Goal: Task Accomplishment & Management: Complete application form

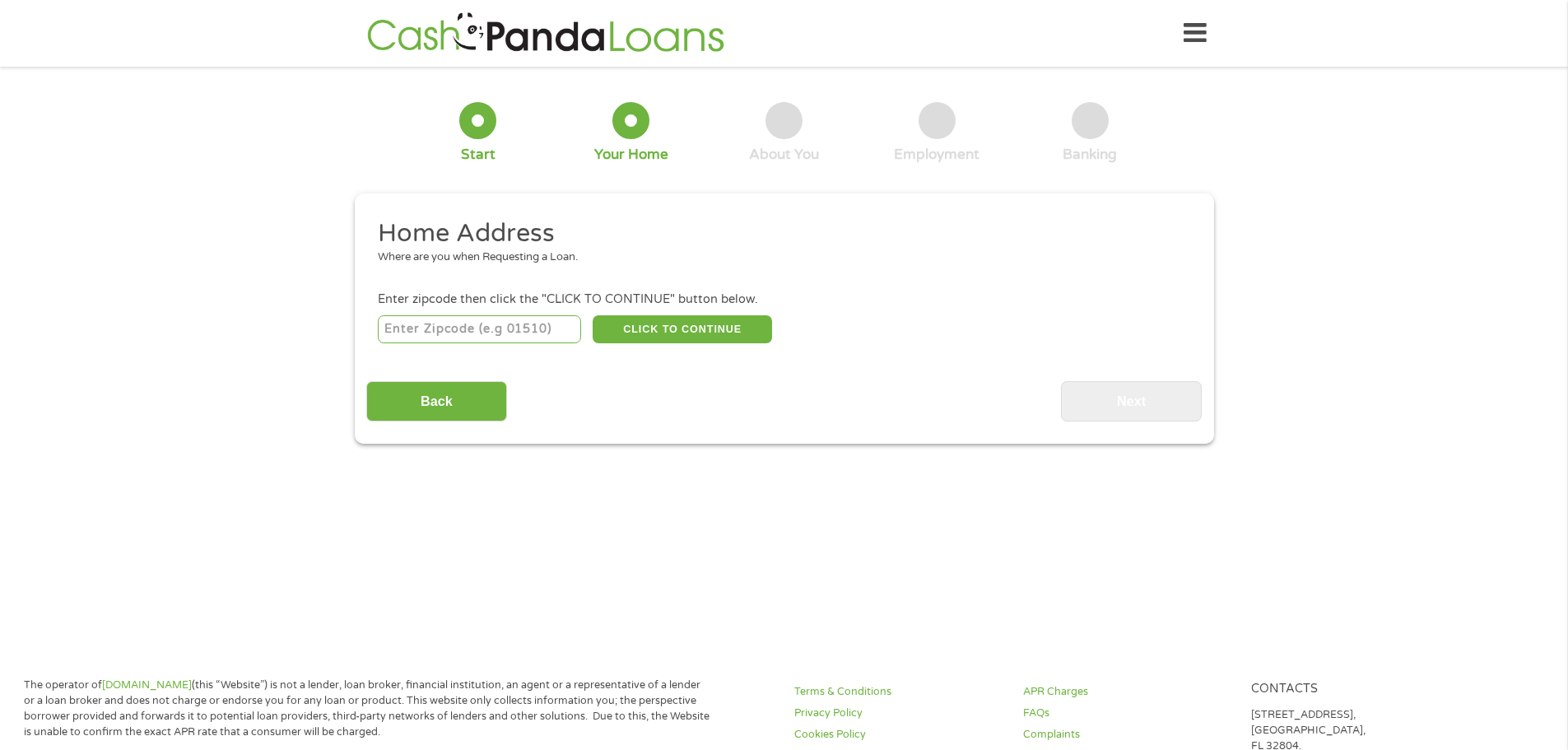
click at [460, 323] on input "number" at bounding box center [479, 330] width 203 height 28
type input "75056"
click at [674, 323] on button "CLICK TO CONTINUE" at bounding box center [682, 330] width 180 height 28
type input "75056"
type input "The Colony"
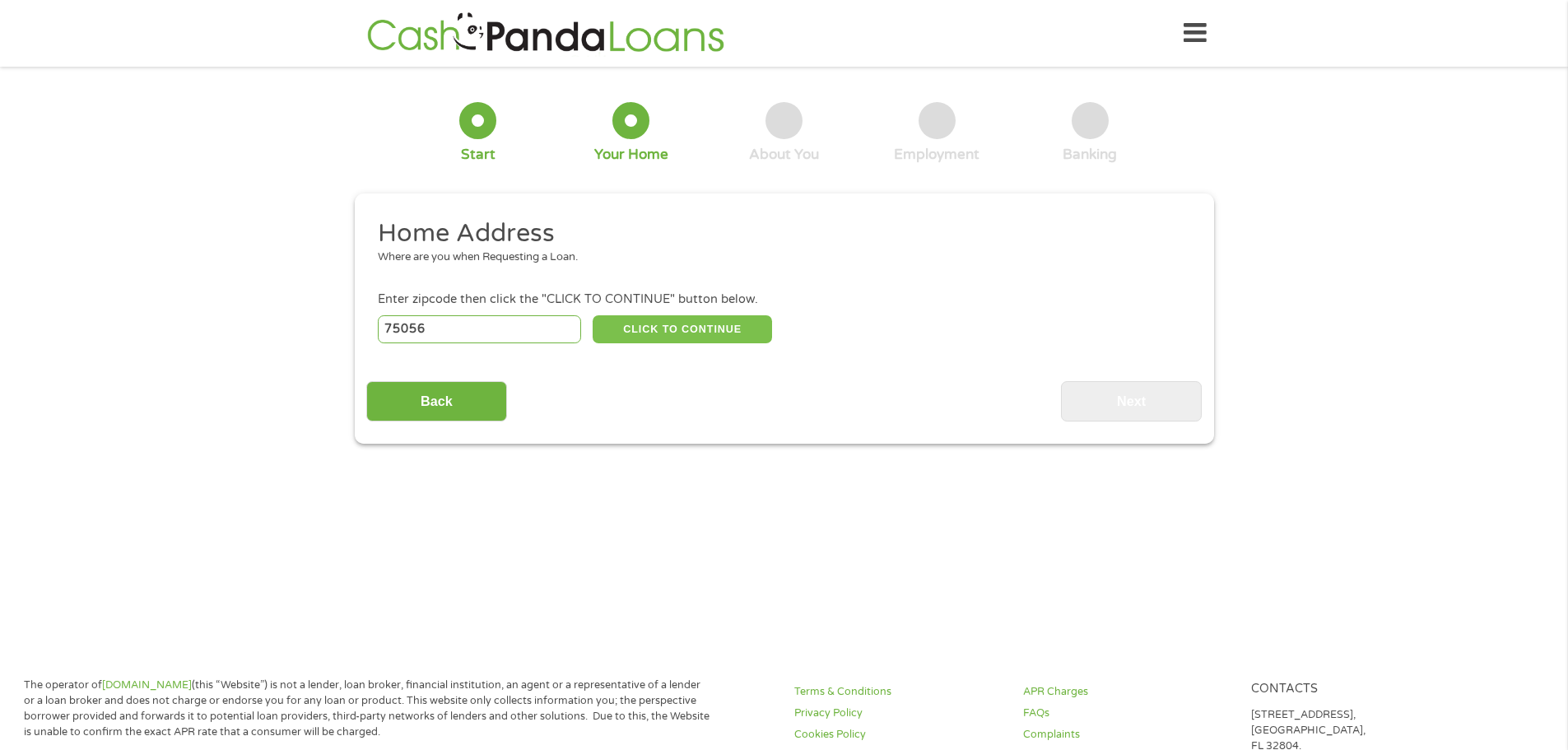
select select "[US_STATE]"
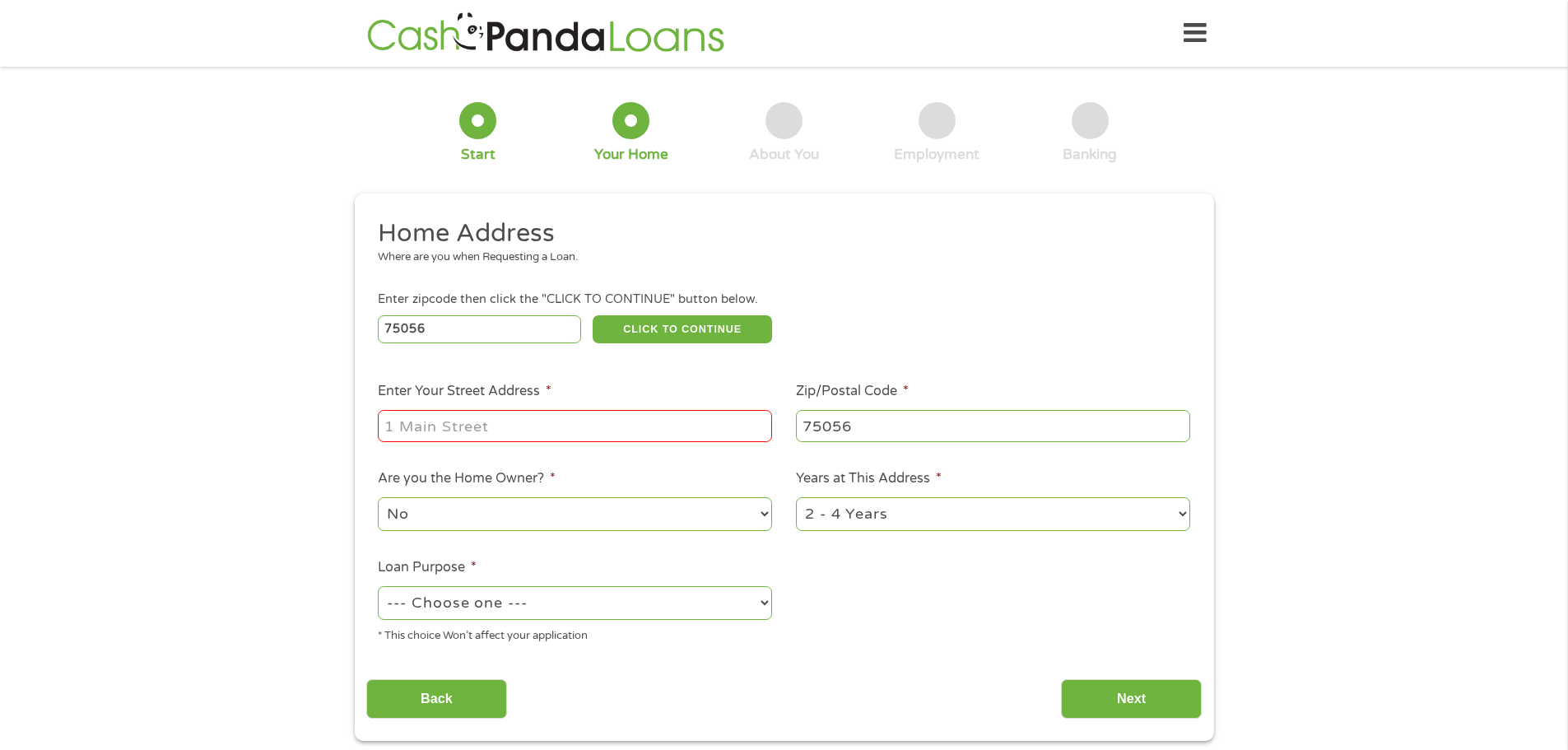
click at [466, 419] on input "Enter Your Street Address *" at bounding box center [575, 425] width 394 height 31
type input "7624 [GEOGRAPHIC_DATA]"
select select "24months"
select select "shorttermcash"
click at [1127, 697] on input "Next" at bounding box center [1131, 699] width 140 height 40
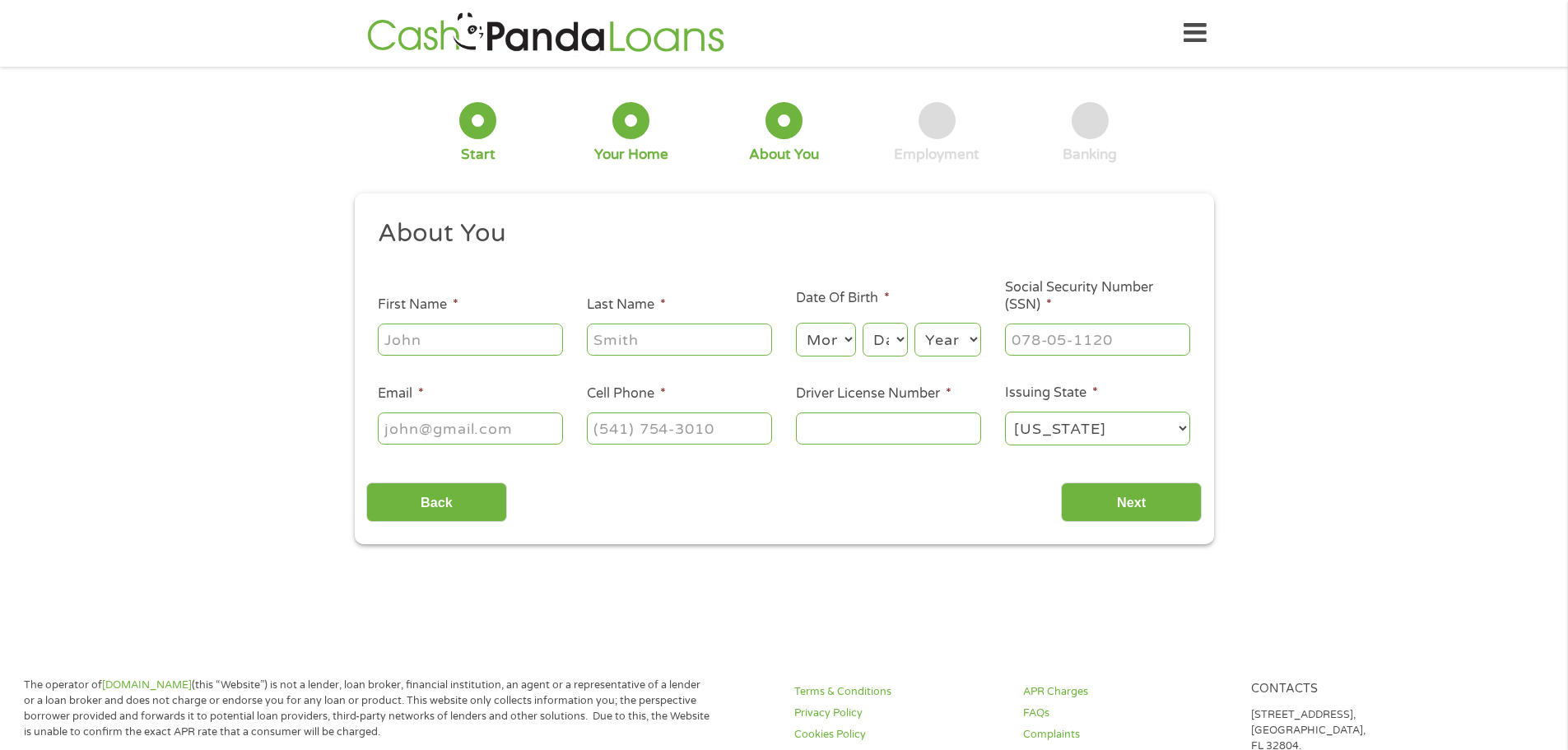
scroll to position [7, 7]
click at [427, 331] on input "First Name *" at bounding box center [471, 339] width 185 height 31
type input "[PERSON_NAME]"
click at [834, 335] on select "Month 1 2 3 4 5 6 7 8 9 10 11 12" at bounding box center [826, 340] width 60 height 34
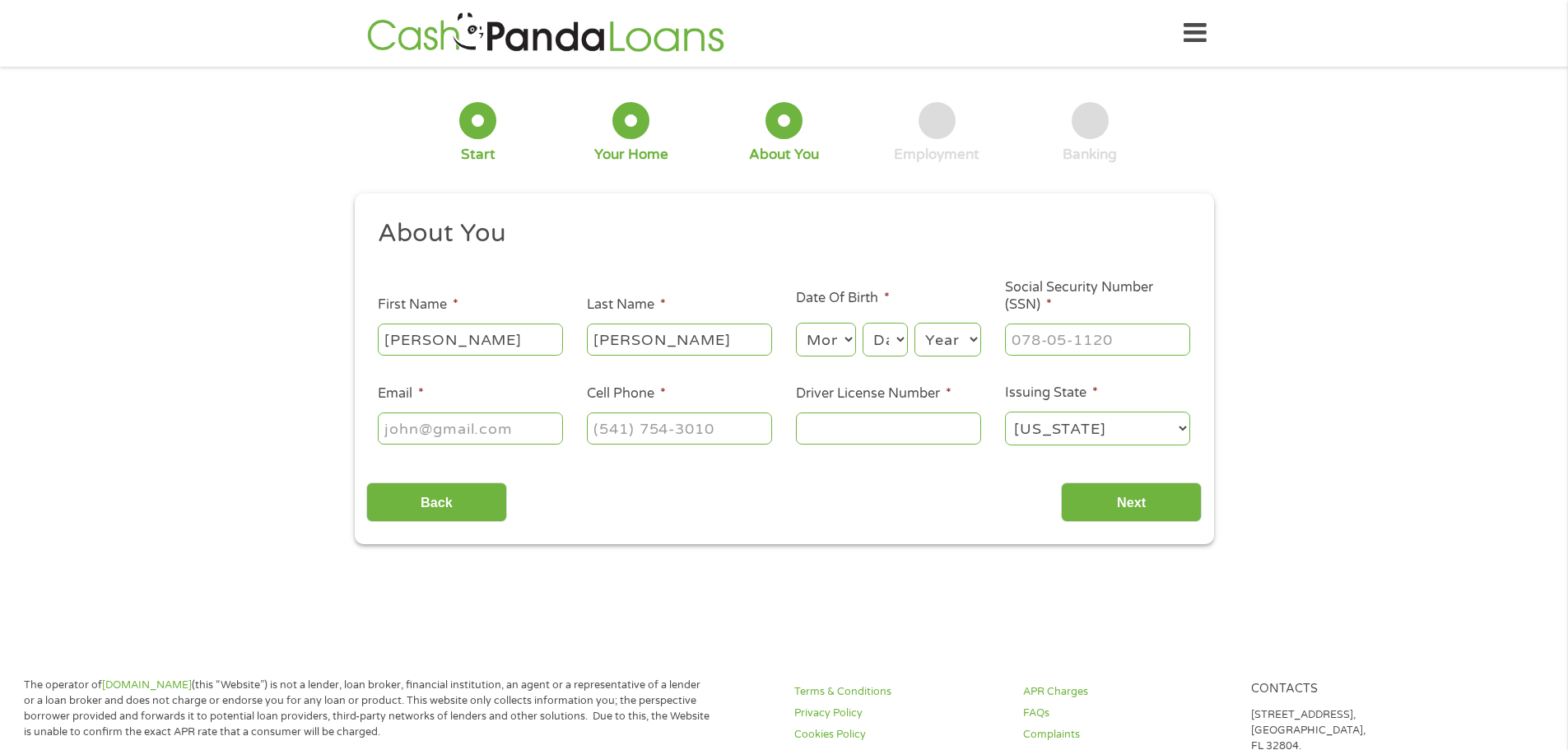
select select "8"
click at [796, 323] on select "Month 1 2 3 4 5 6 7 8 9 10 11 12" at bounding box center [826, 340] width 60 height 34
click at [893, 341] on select "Day 1 2 3 4 5 6 7 8 9 10 11 12 13 14 15 16 17 18 19 20 21 22 23 24 25 26 27 28 …" at bounding box center [884, 340] width 44 height 34
select select "16"
click at [862, 323] on select "Day 1 2 3 4 5 6 7 8 9 10 11 12 13 14 15 16 17 18 19 20 21 22 23 24 25 26 27 28 …" at bounding box center [884, 340] width 44 height 34
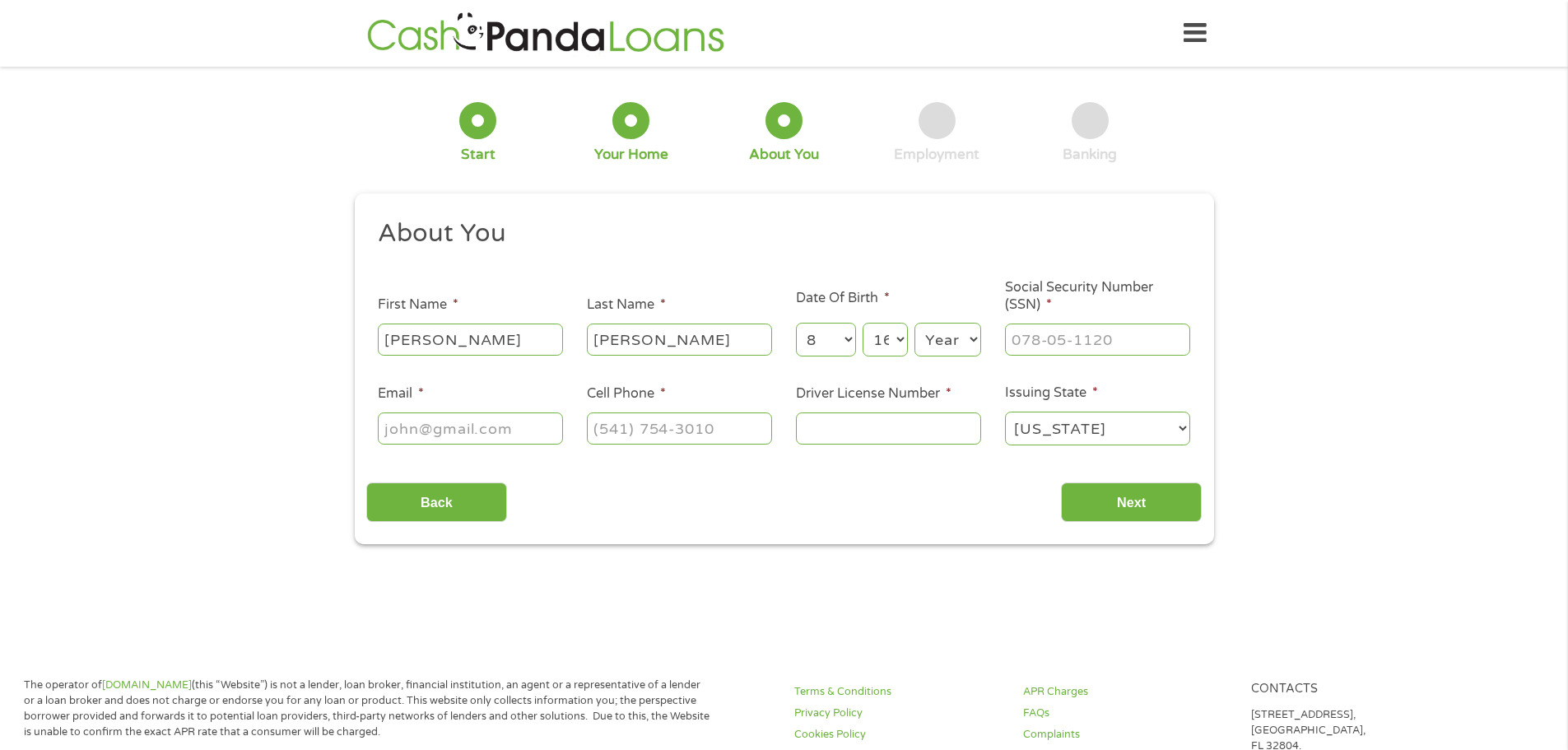
click at [965, 332] on select "Year [DATE] 2006 2005 2004 2003 2002 2001 2000 1999 1998 1997 1996 1995 1994 19…" at bounding box center [947, 340] width 66 height 34
select select "1971"
click at [915, 323] on select "Year [DATE] 2006 2005 2004 2003 2002 2001 2000 1999 1998 1997 1996 1995 1994 19…" at bounding box center [947, 340] width 66 height 34
click at [1040, 340] on input "Social Security Number (SSN) *" at bounding box center [1097, 339] width 185 height 31
click at [1040, 340] on input "___-__-____" at bounding box center [1097, 339] width 185 height 31
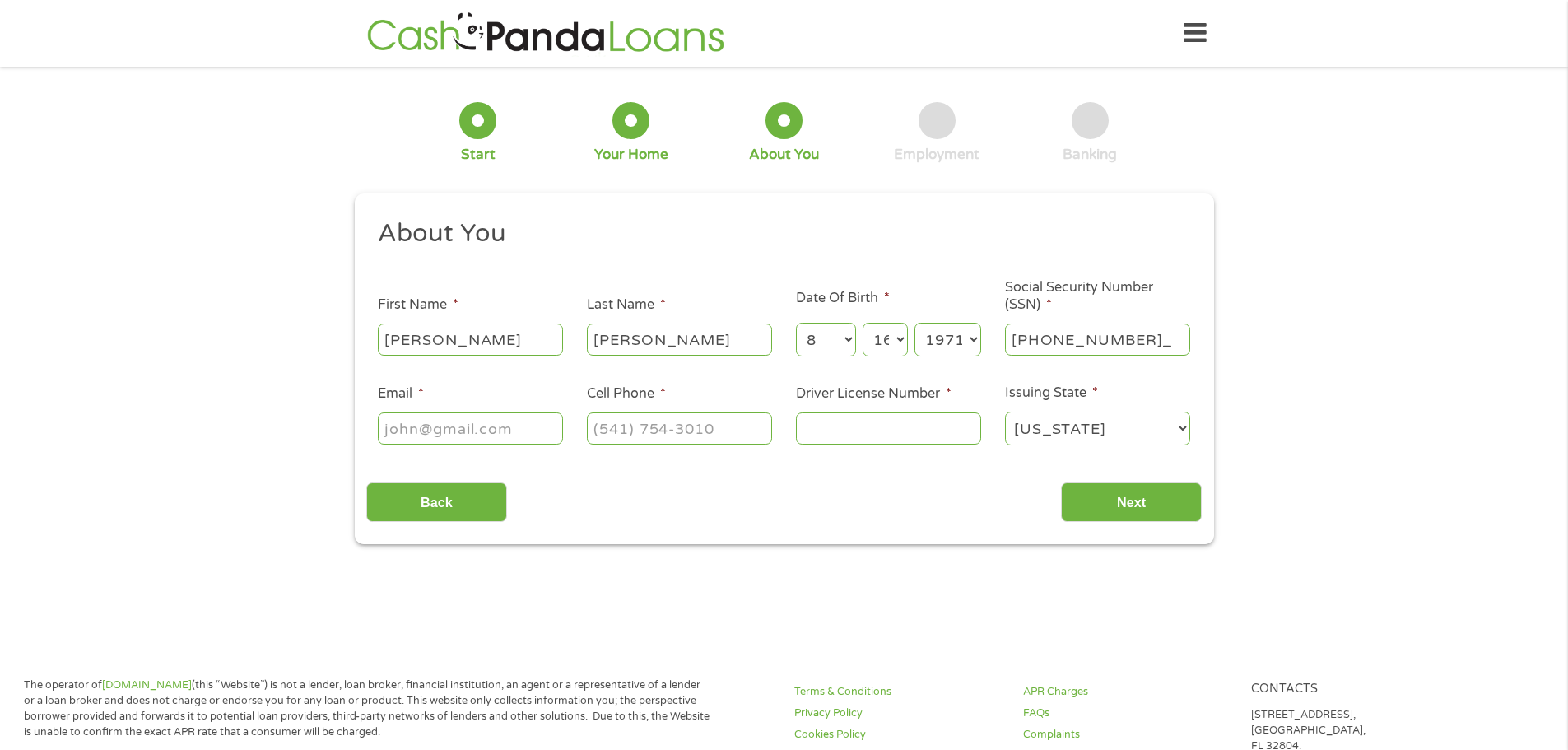
type input "450-29-2929"
type input "[EMAIL_ADDRESS][DOMAIN_NAME]"
type input "[PHONE_NUMBER]"
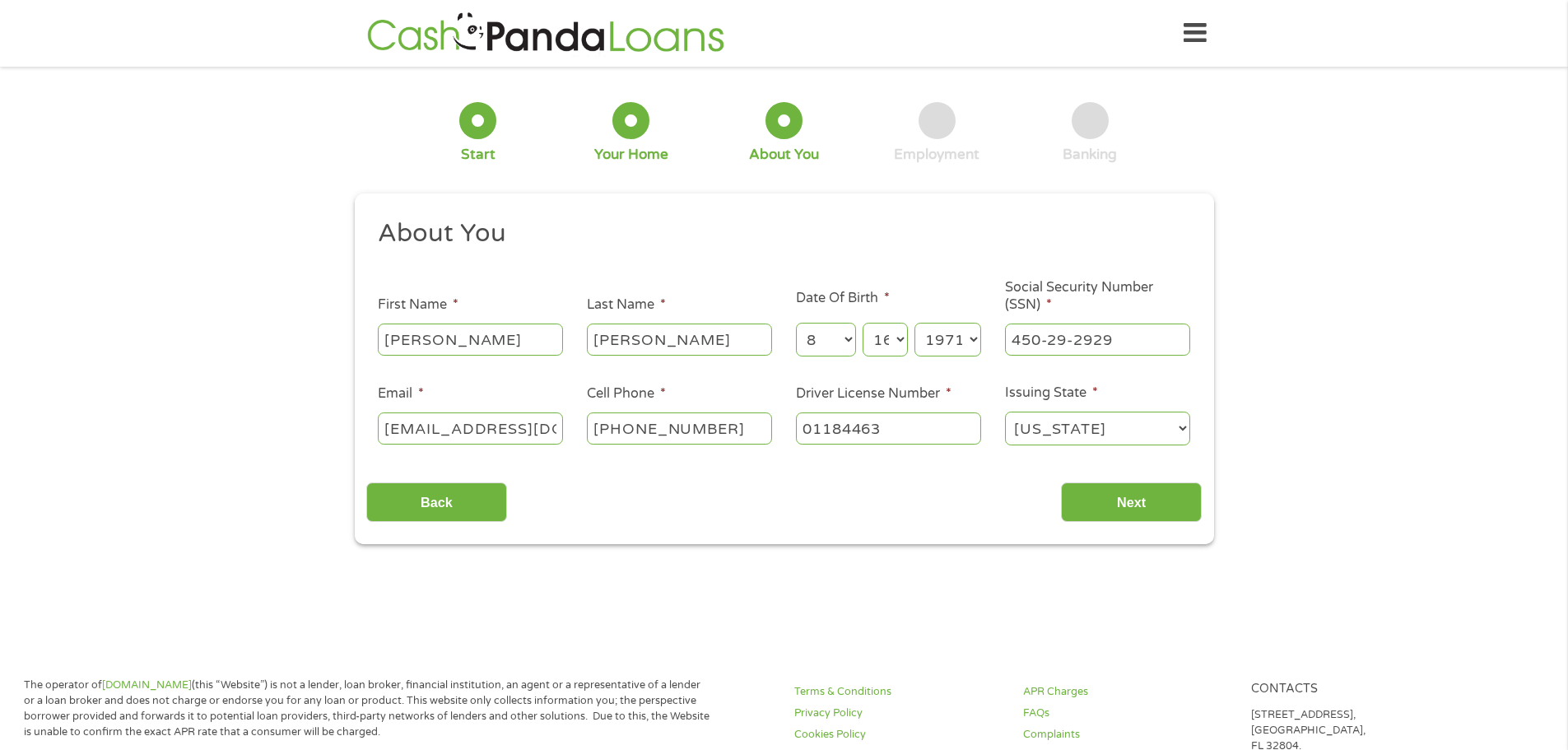
type input "01184463"
click at [1135, 501] on input "Next" at bounding box center [1131, 502] width 140 height 40
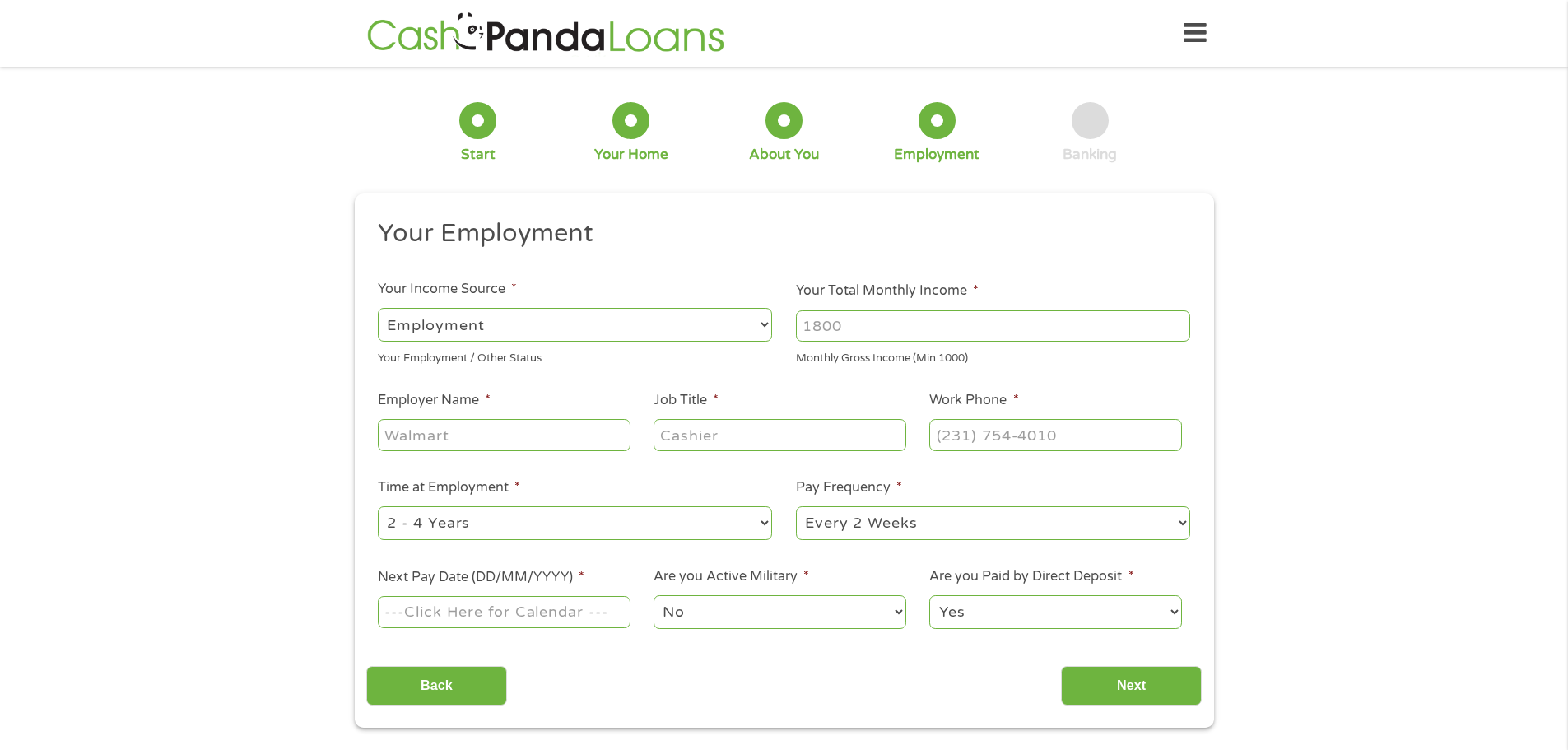
scroll to position [7, 7]
click at [579, 325] on select "--- Choose one --- Employment [DEMOGRAPHIC_DATA] Benefits" at bounding box center [575, 325] width 394 height 34
click at [378, 308] on select "--- Choose one --- Employment [DEMOGRAPHIC_DATA] Benefits" at bounding box center [575, 325] width 394 height 34
click at [815, 321] on input "Your Total Monthly Income *" at bounding box center [992, 325] width 394 height 31
type input "10000"
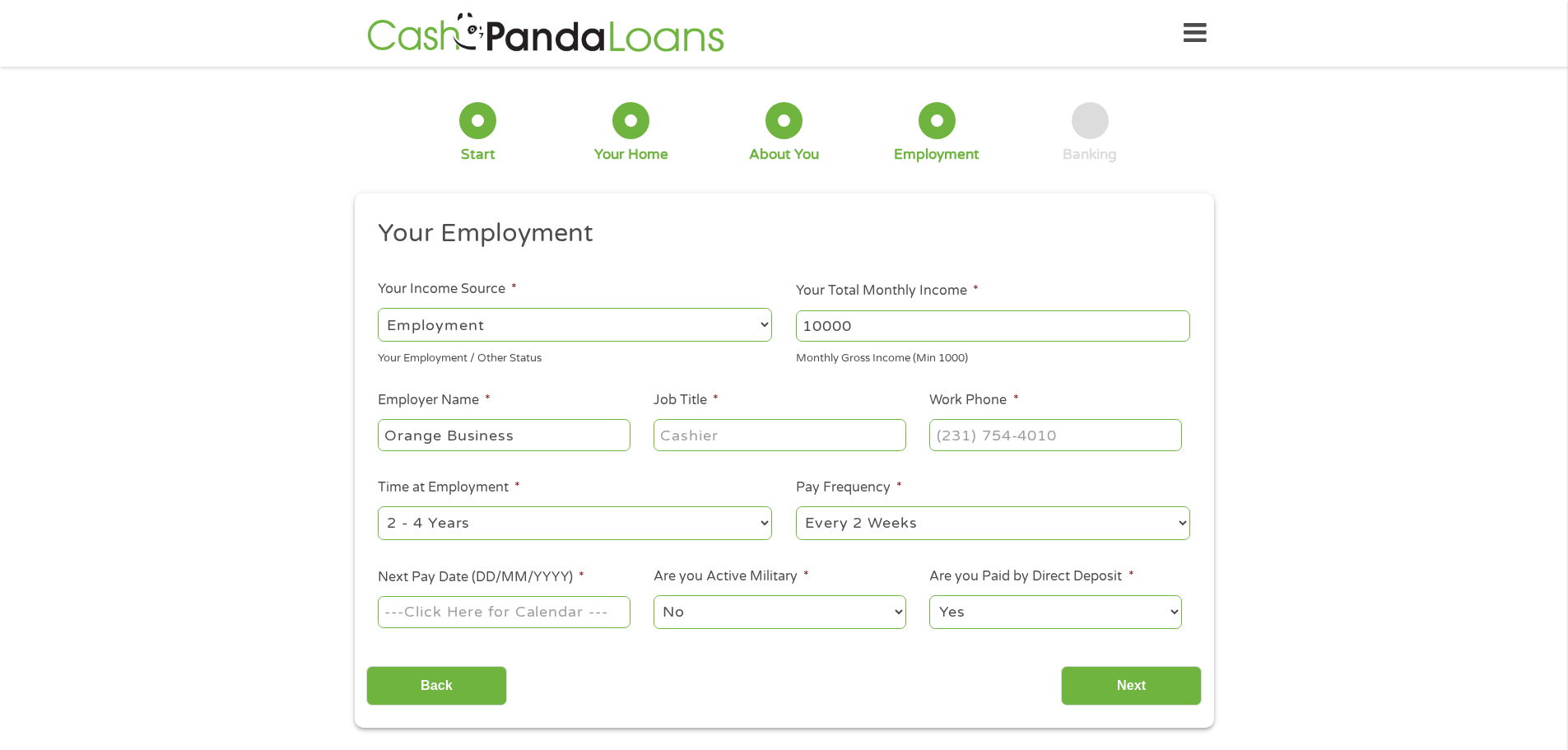
type input "Orange Business"
type input "Partner"
click at [819, 326] on input "10000" at bounding box center [992, 325] width 394 height 31
type input "12000"
click at [497, 611] on input "Next Pay Date (DD/MM/YYYY) *" at bounding box center [504, 611] width 252 height 31
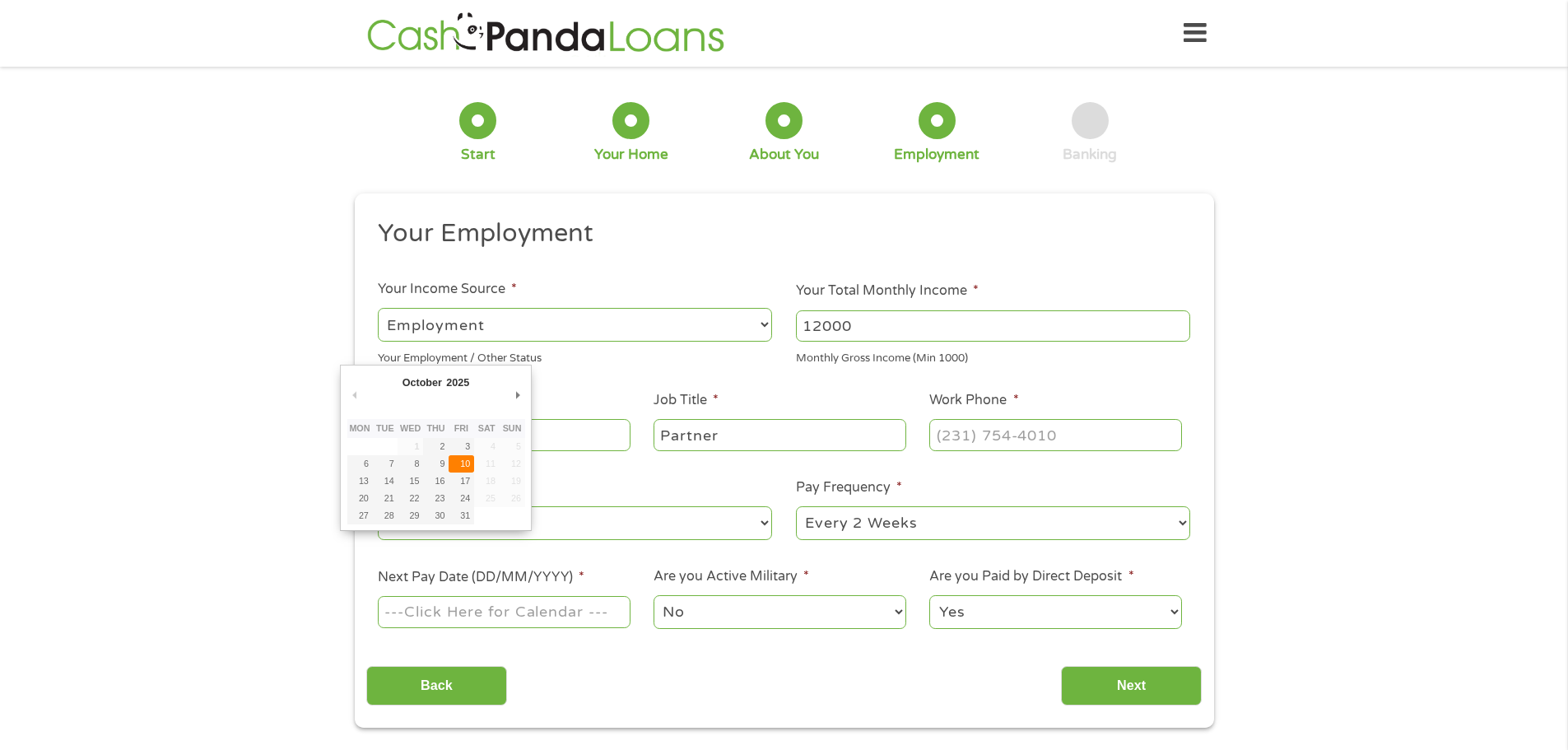
type input "[DATE]"
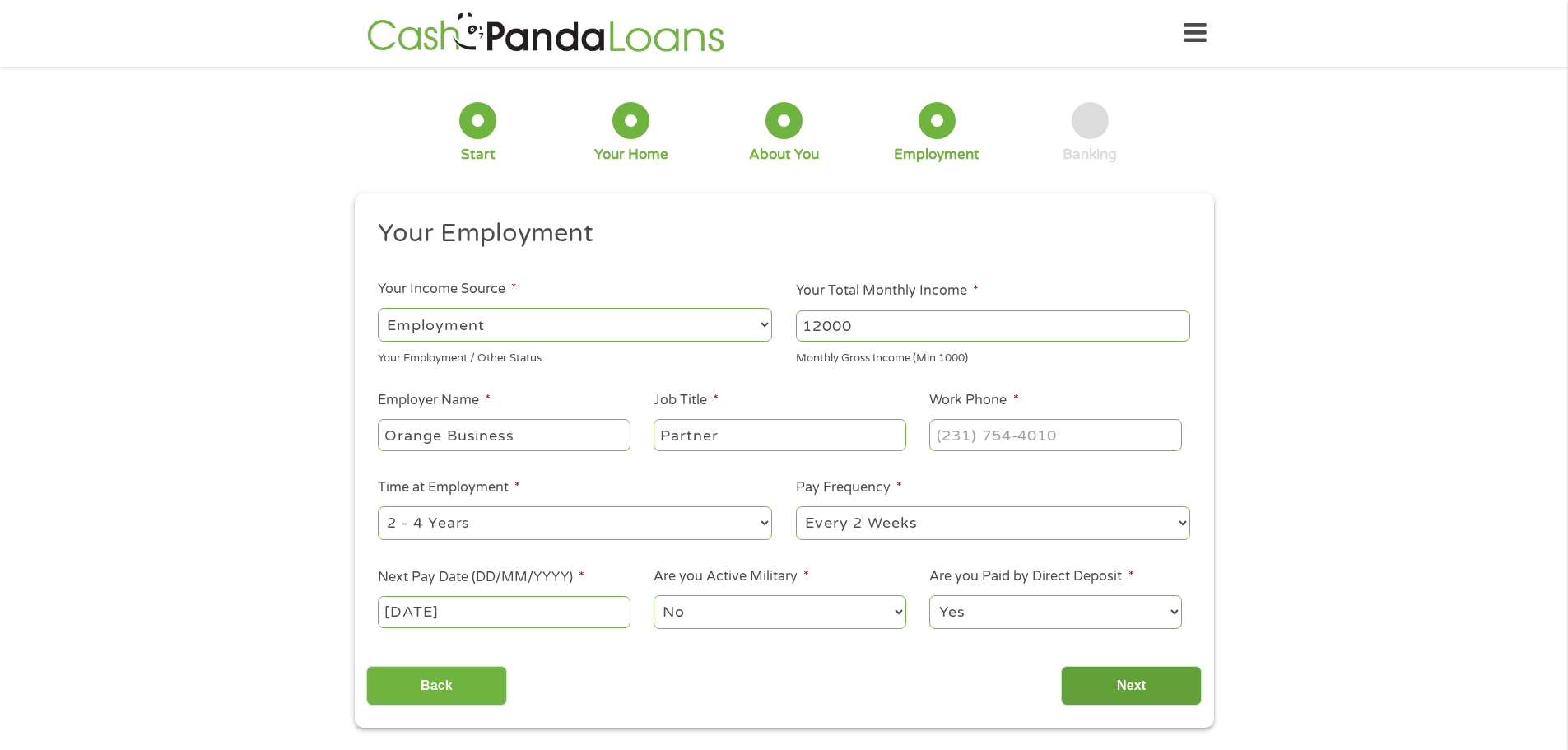
click at [1141, 674] on input "Next" at bounding box center [1131, 685] width 140 height 40
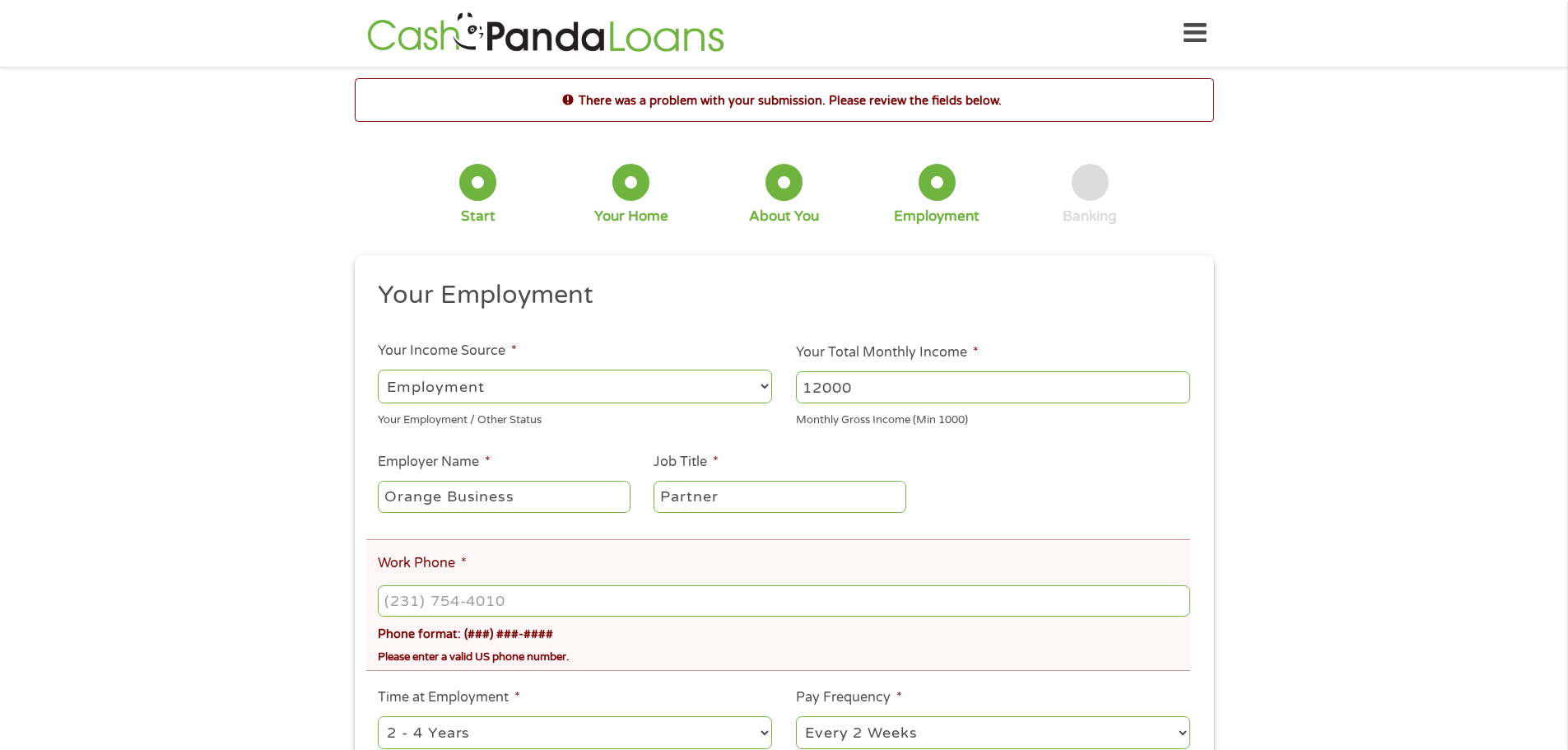
type input "(___) ___-____"
click at [390, 601] on input "(___) ___-____" at bounding box center [784, 600] width 812 height 31
type input "[PHONE_NUMBER]"
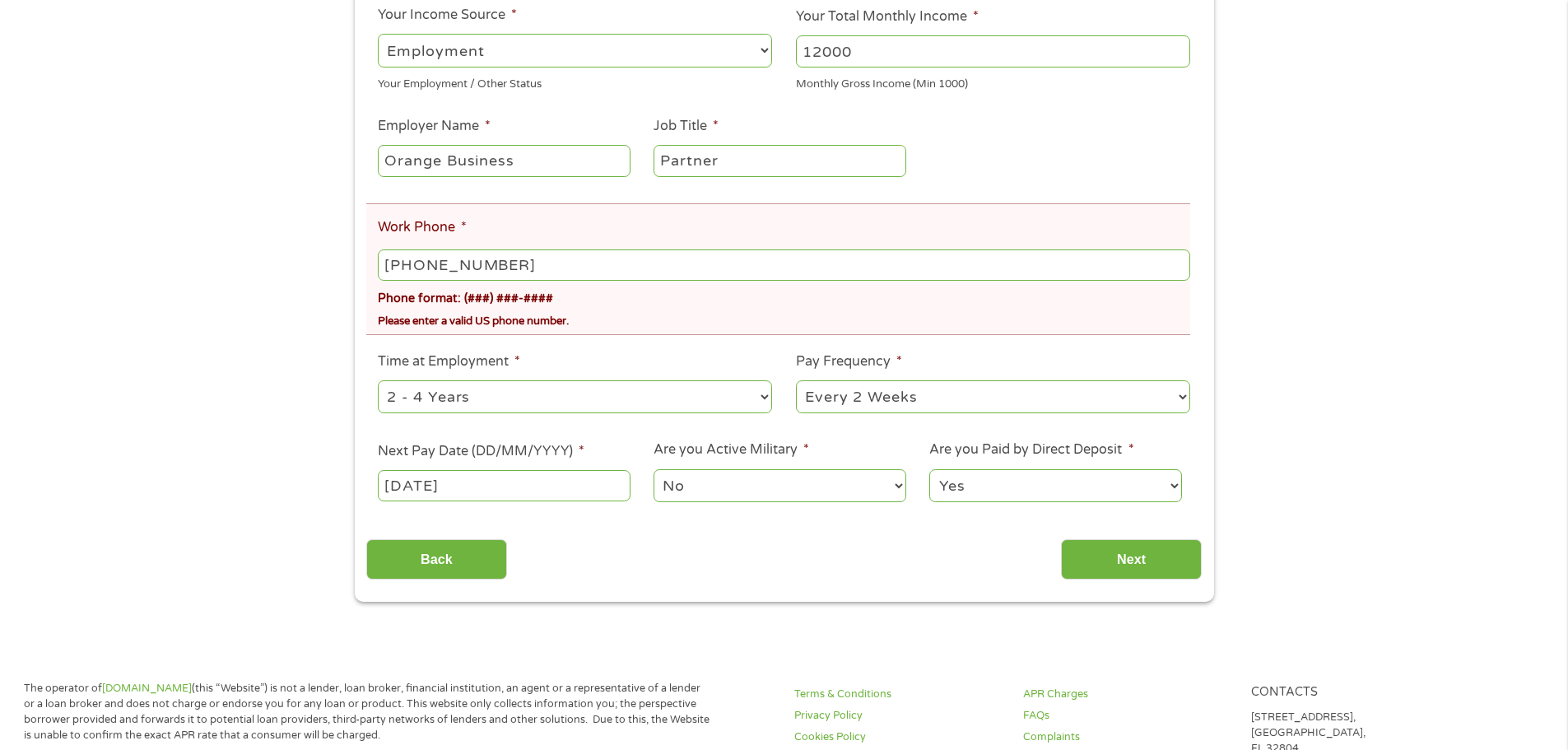
scroll to position [337, 0]
click at [1134, 554] on input "Next" at bounding box center [1131, 557] width 140 height 40
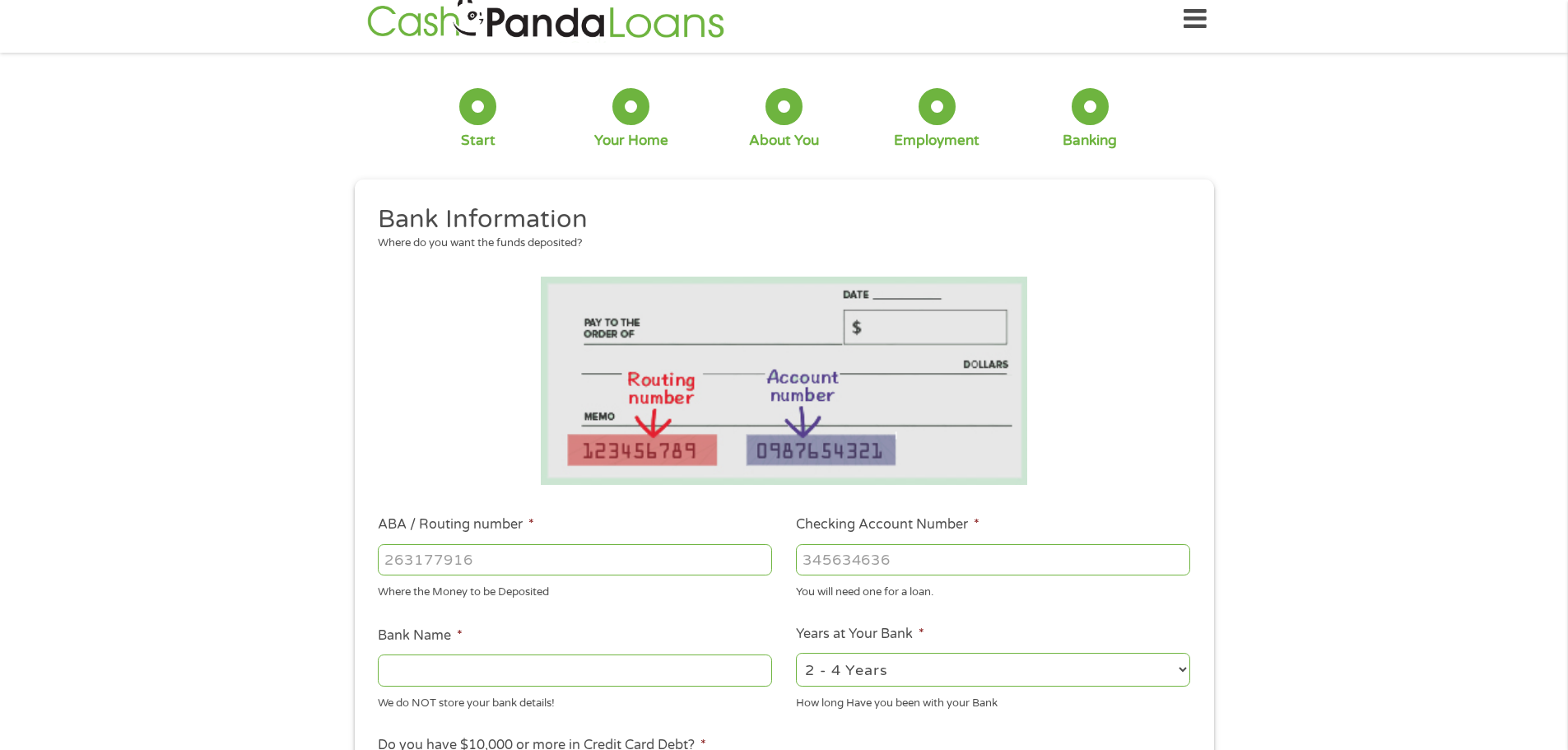
scroll to position [0, 0]
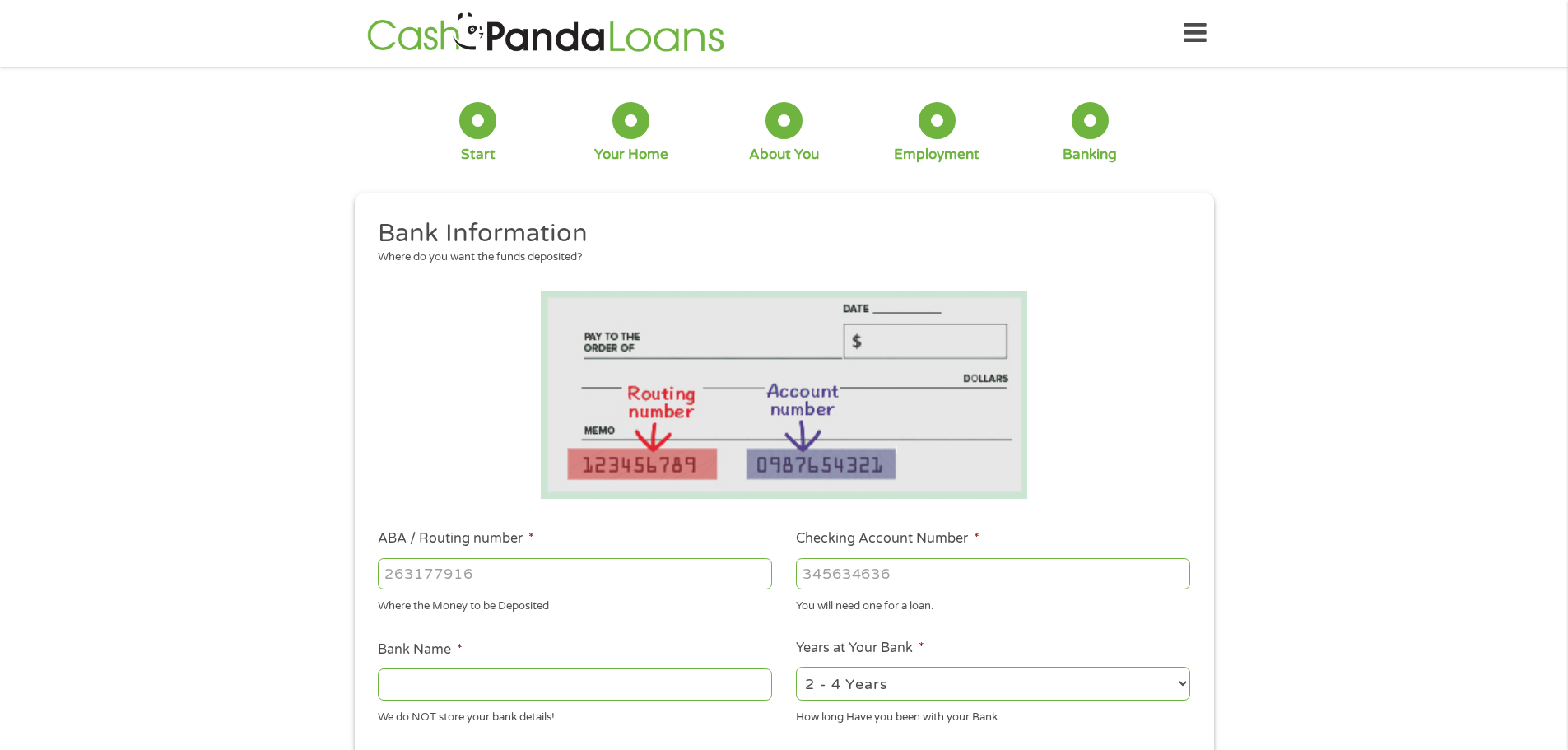
click at [482, 574] on input "ABA / Routing number *" at bounding box center [575, 573] width 394 height 31
type input "111000025"
type input "BANK OF AMERICA NA"
type input "111000025"
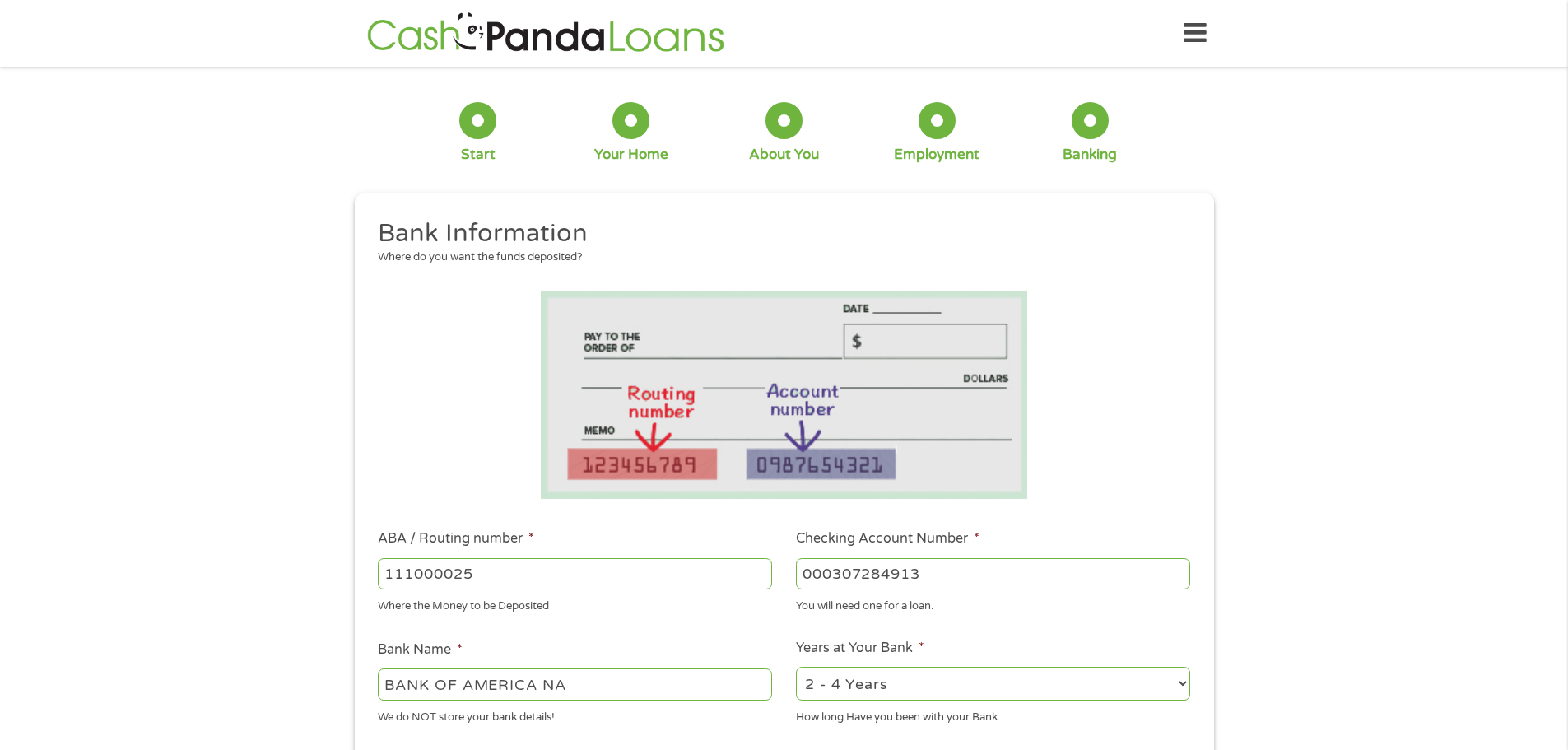
type input "000307284913"
click at [933, 677] on select "2 - 4 Years 6 - 12 Months 1 - 2 Years Over 4 Years" at bounding box center [992, 684] width 394 height 34
click at [930, 683] on select "2 - 4 Years 6 - 12 Months 1 - 2 Years Over 4 Years" at bounding box center [992, 684] width 394 height 34
select select "60months"
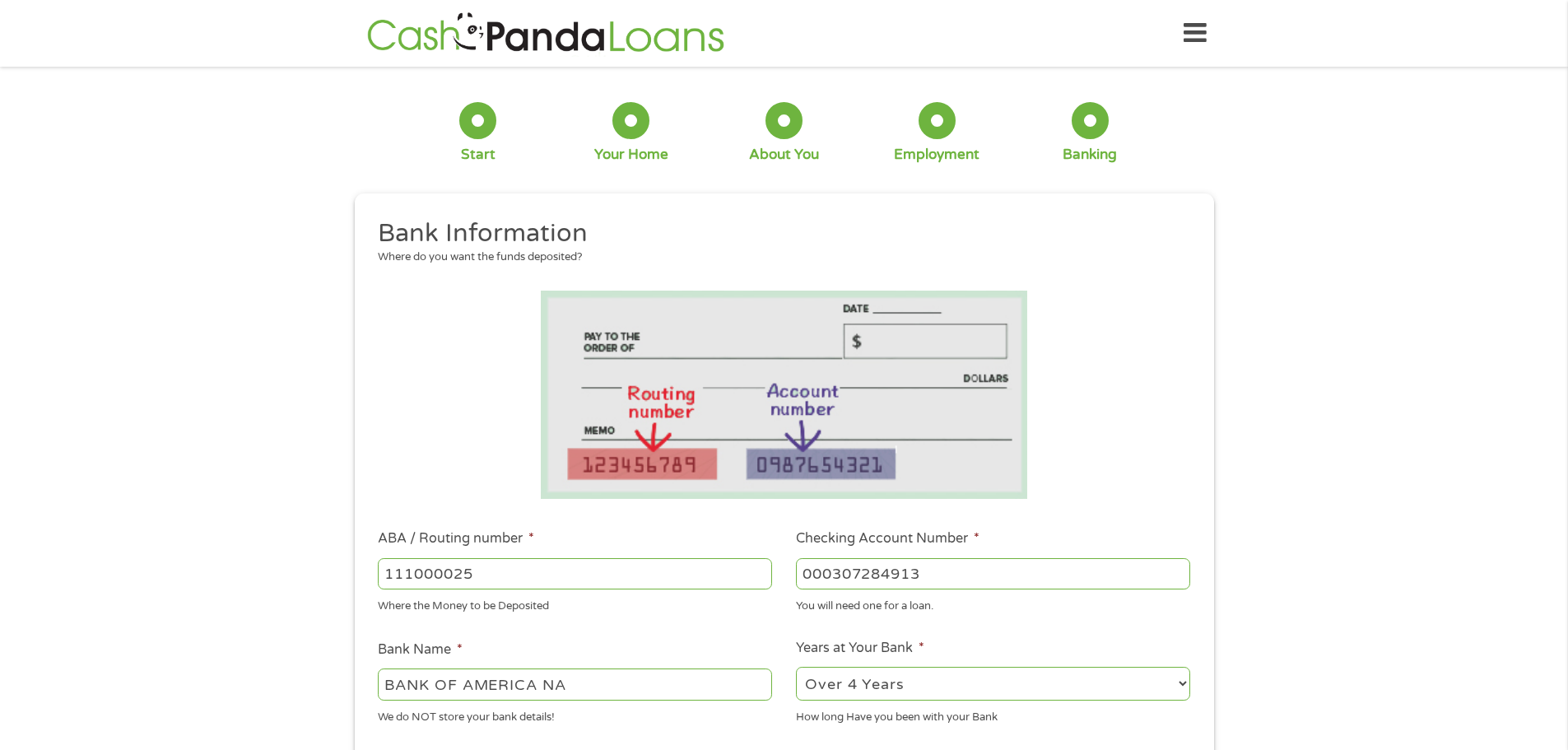
click at [796, 667] on select "2 - 4 Years 6 - 12 Months 1 - 2 Years Over 4 Years" at bounding box center [992, 684] width 394 height 34
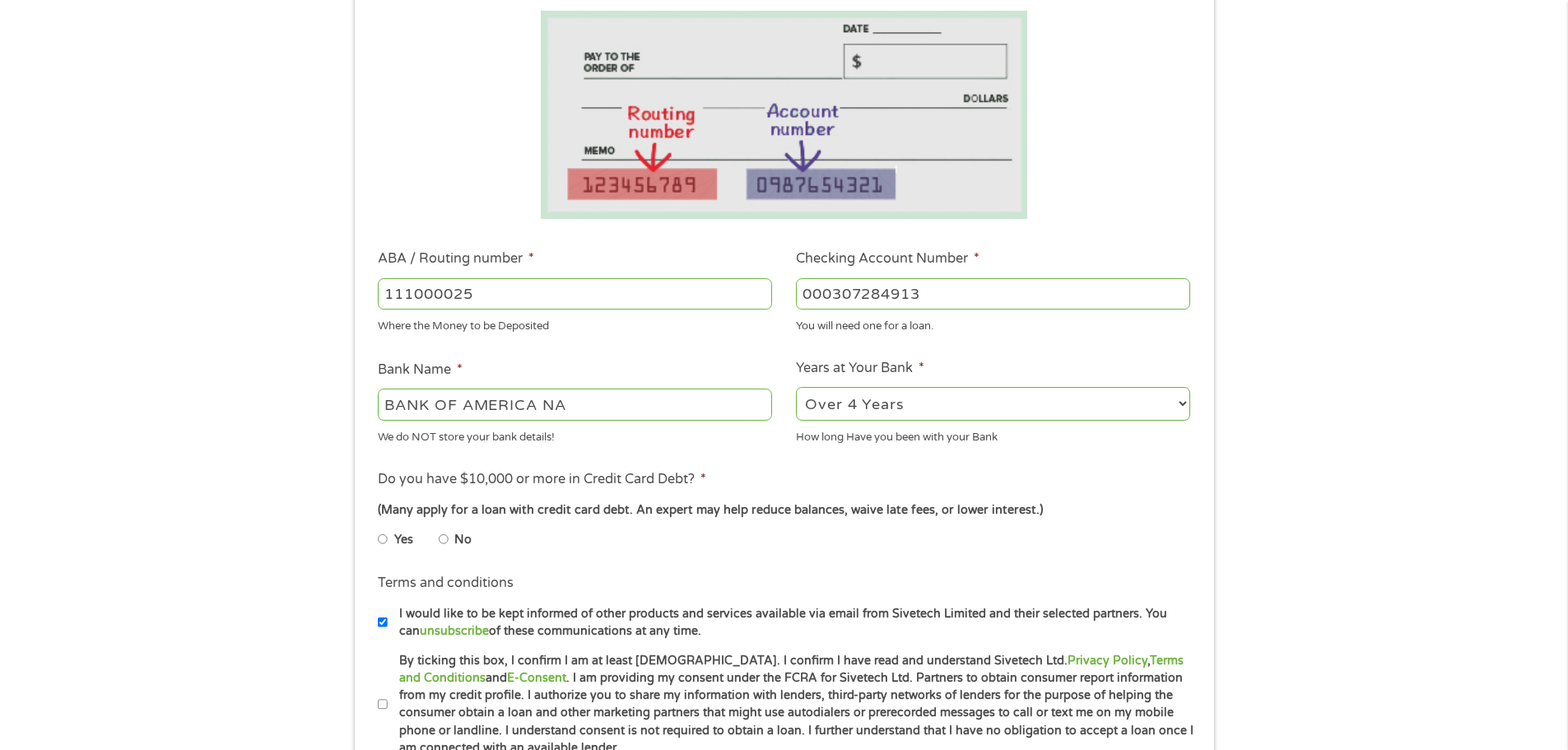
scroll to position [289, 0]
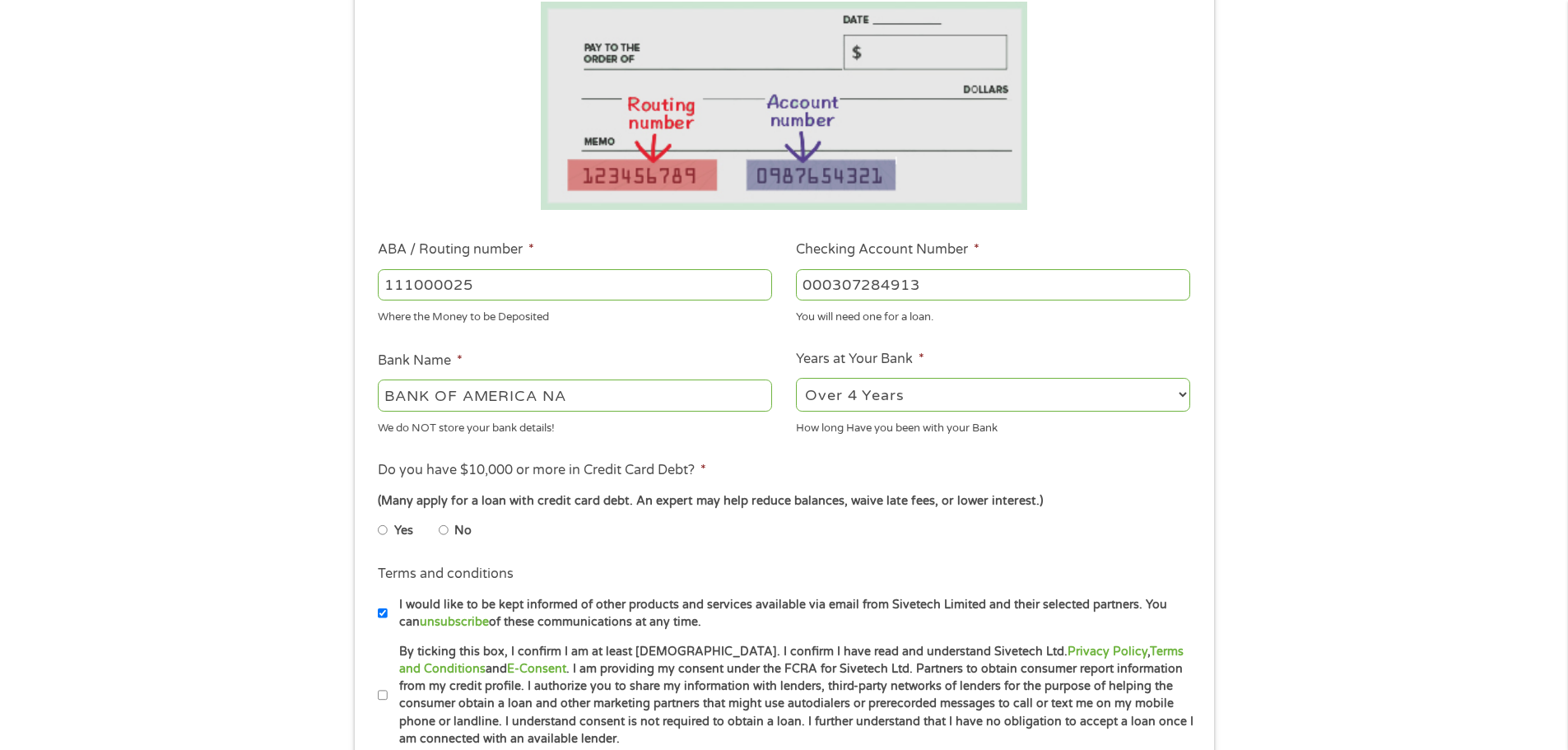
click at [407, 529] on label "Yes" at bounding box center [403, 530] width 19 height 18
click at [388, 529] on input "Yes" at bounding box center [383, 530] width 10 height 26
radio input "true"
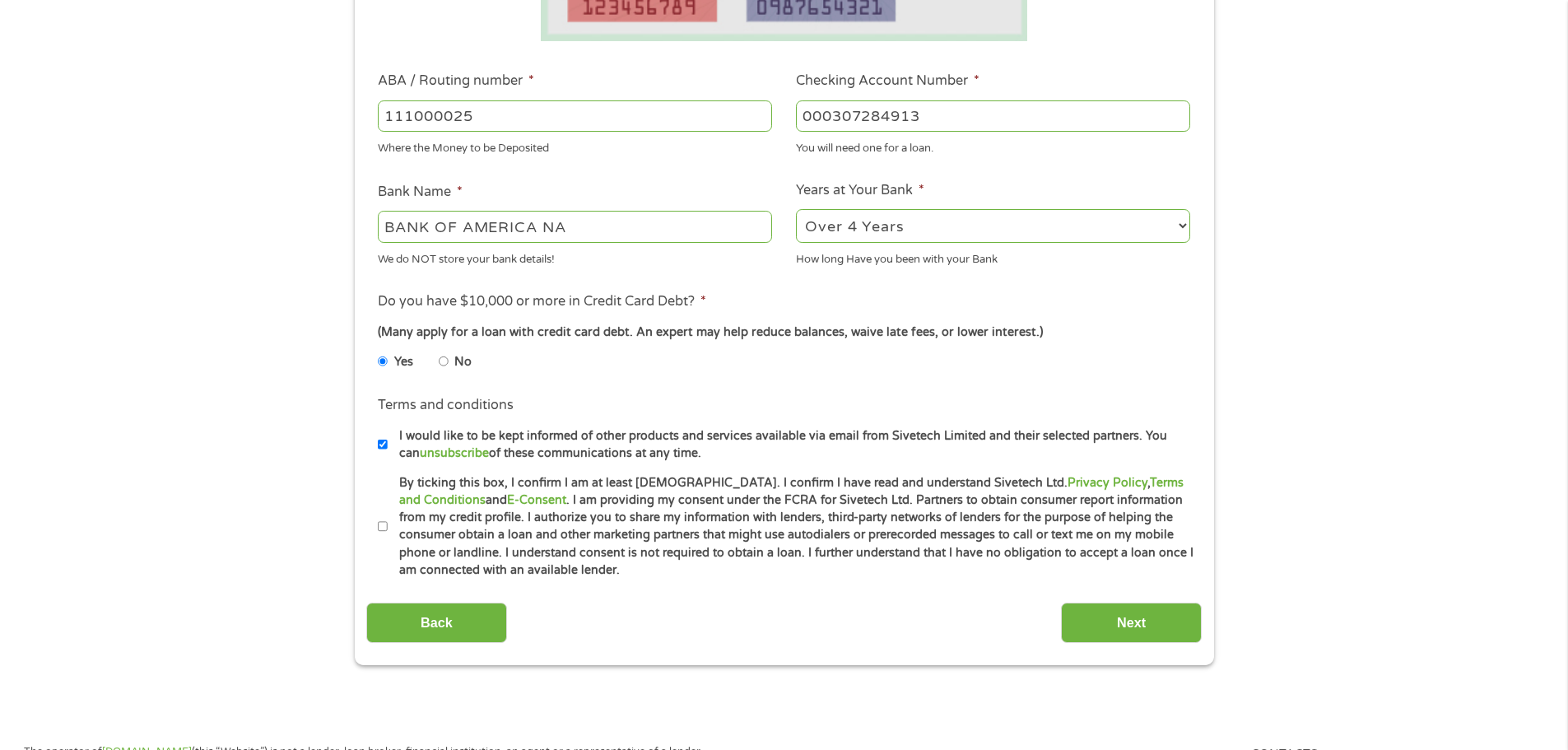
scroll to position [459, 0]
click at [384, 443] on input "I would like to be kept informed of other products and services available via e…" at bounding box center [383, 444] width 10 height 26
checkbox input "false"
click at [378, 522] on input "By ticking this box, I confirm I am at least [DEMOGRAPHIC_DATA]. I confirm I ha…" at bounding box center [383, 526] width 10 height 26
checkbox input "true"
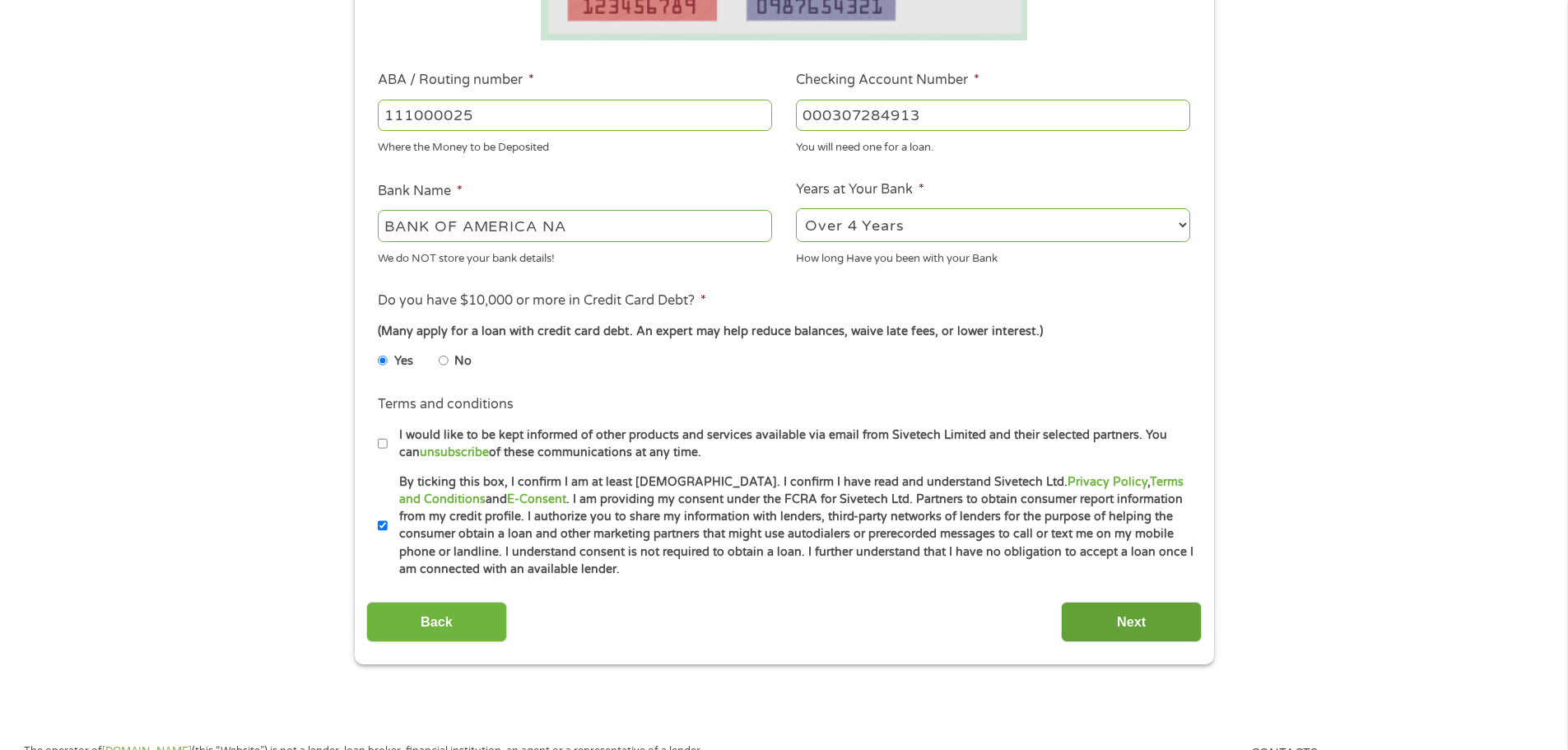
click at [1129, 621] on input "Next" at bounding box center [1131, 622] width 140 height 40
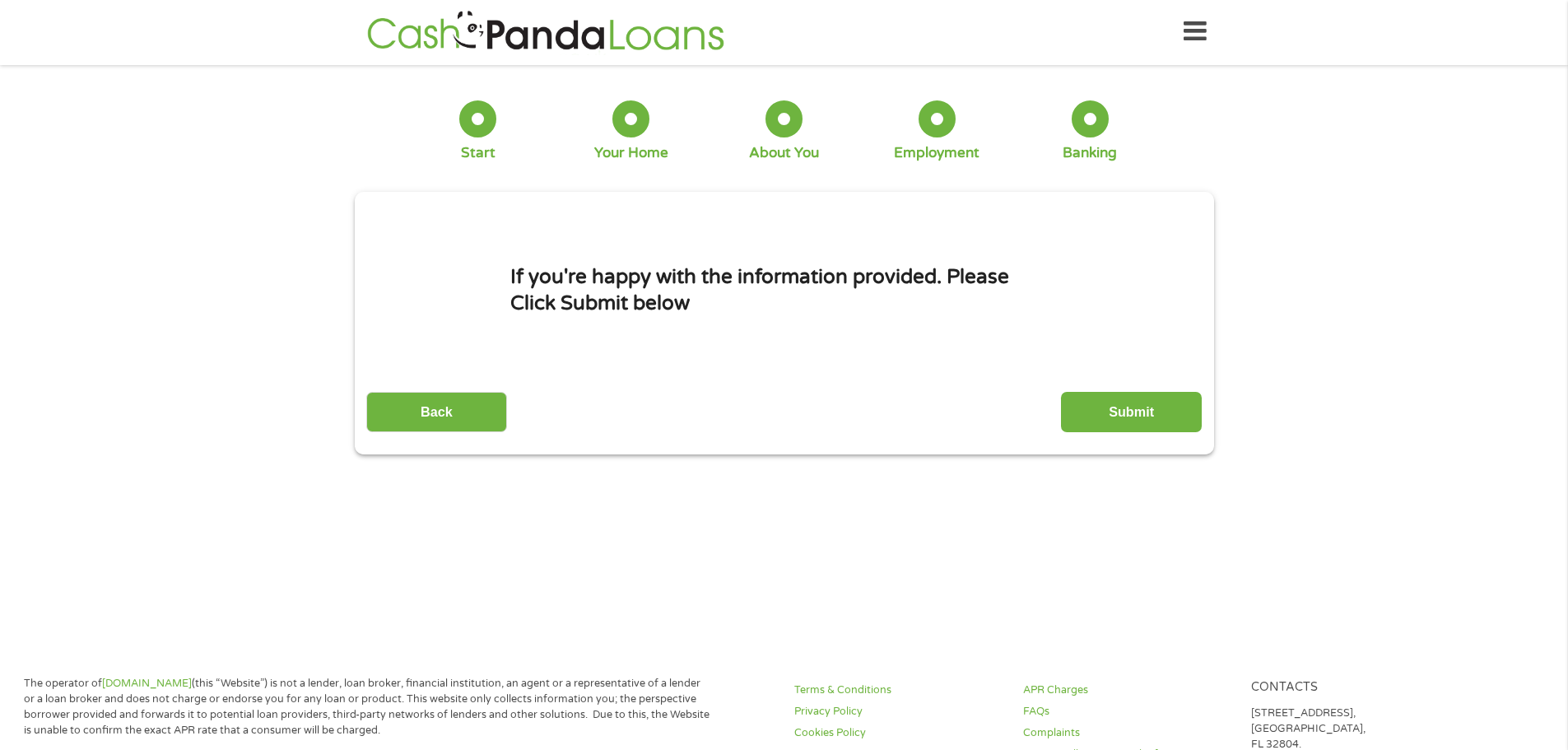
scroll to position [0, 0]
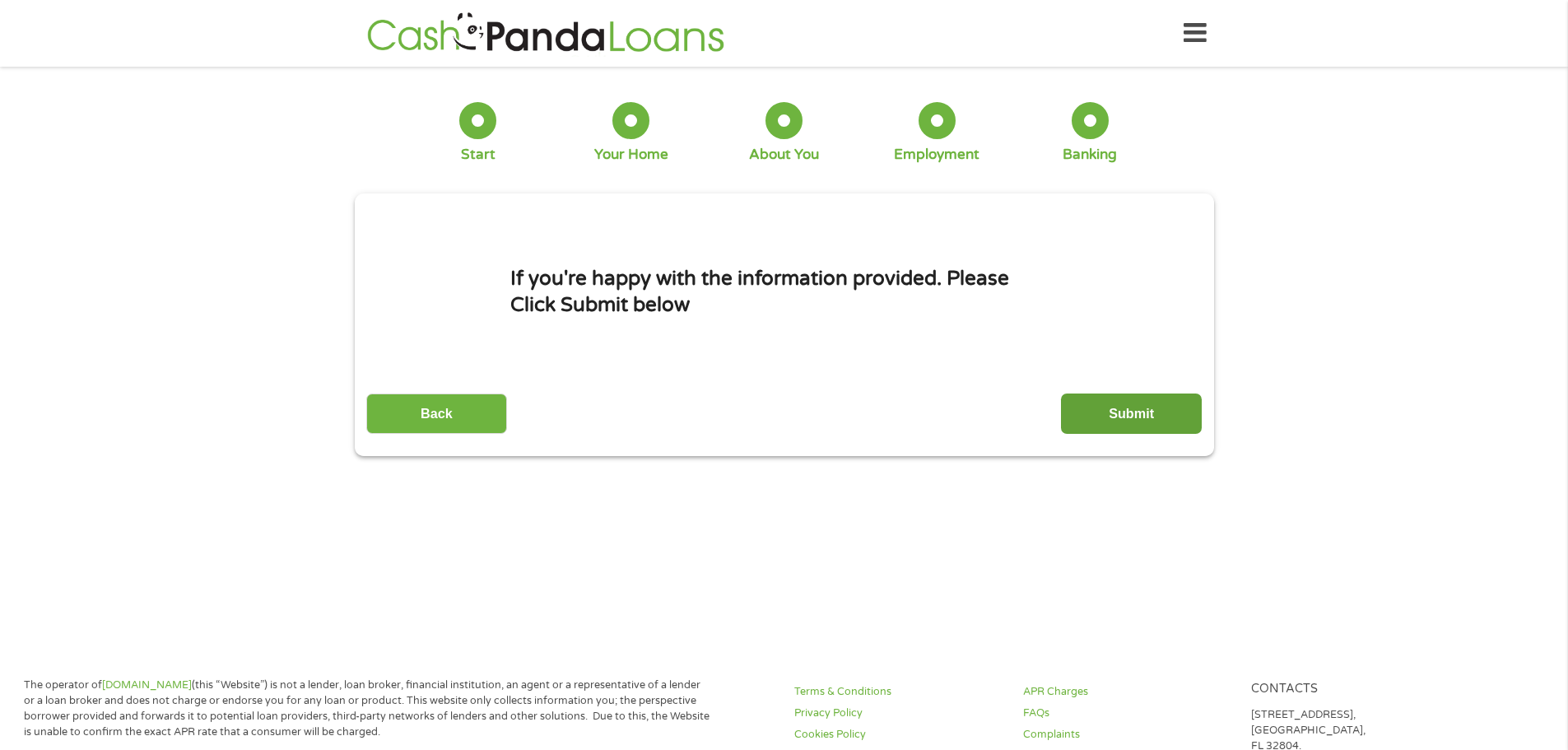
click at [1146, 418] on input "Submit" at bounding box center [1131, 413] width 140 height 40
